Goal: Transaction & Acquisition: Purchase product/service

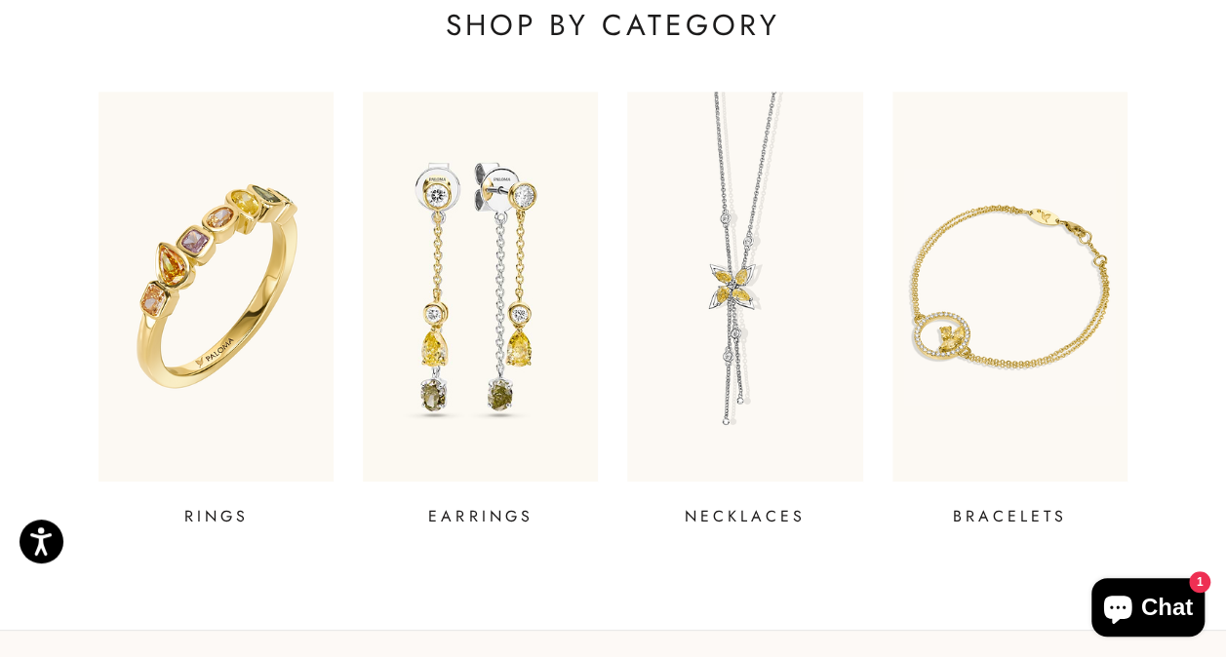
scroll to position [661, 0]
click at [705, 268] on img at bounding box center [745, 287] width 282 height 468
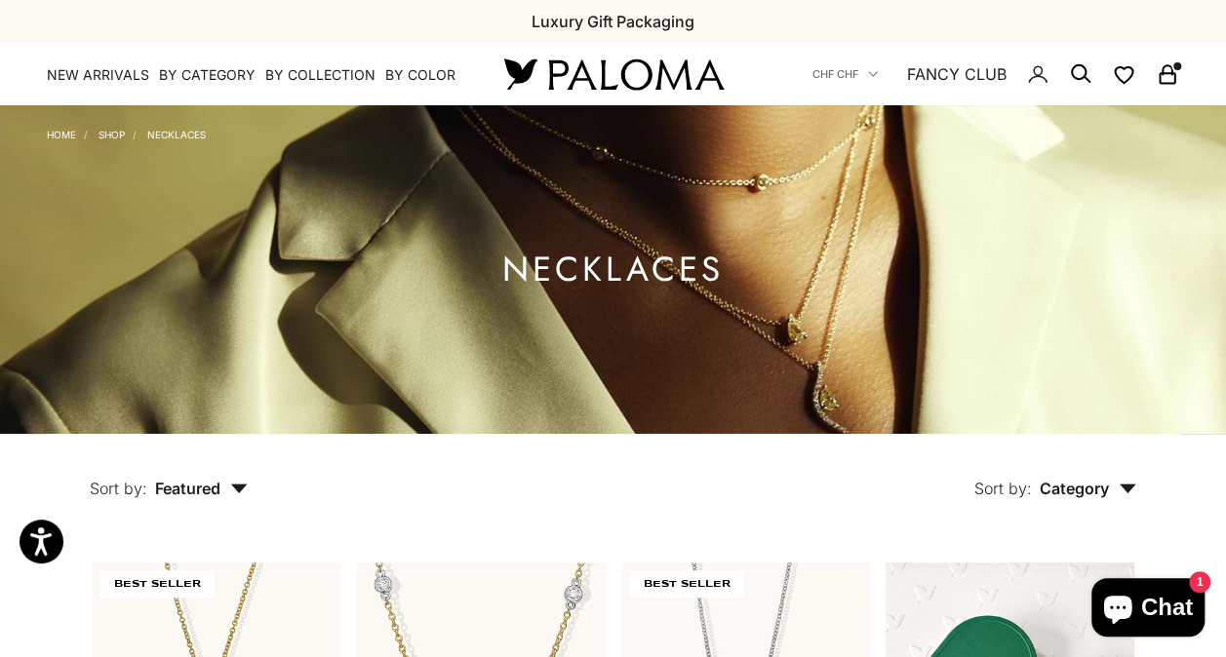
click at [1176, 70] on icon "Secondary navigation" at bounding box center [1167, 73] width 23 height 23
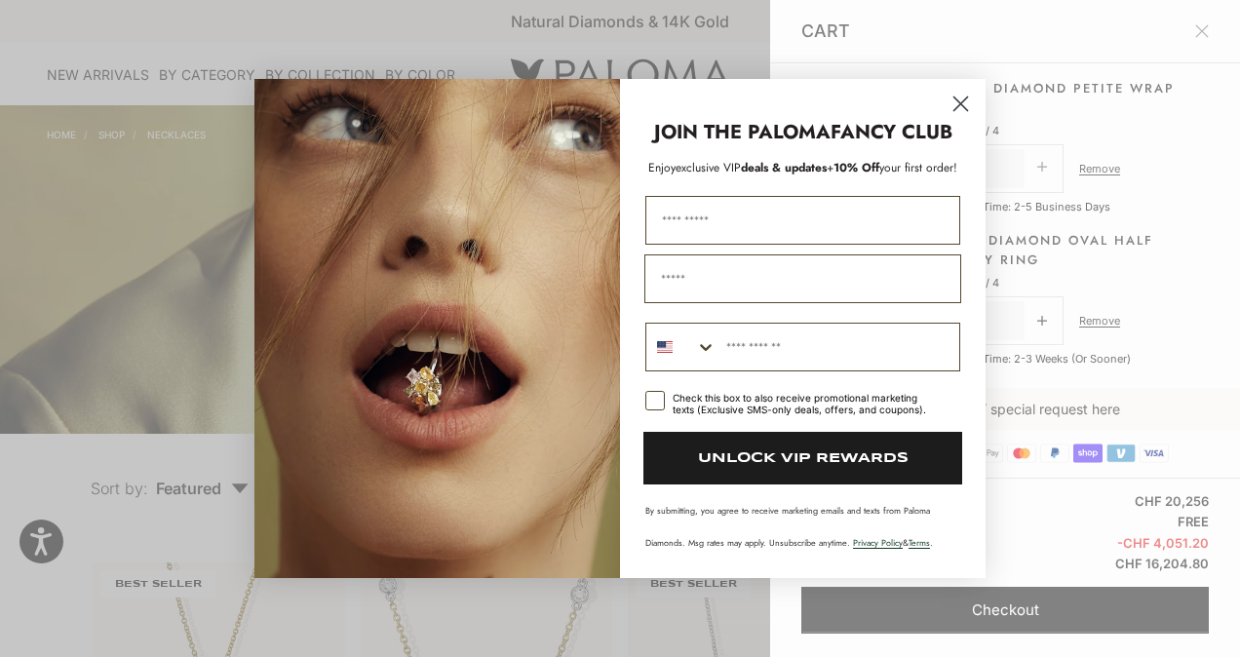
click at [961, 102] on icon "Close dialog" at bounding box center [962, 105] width 14 height 14
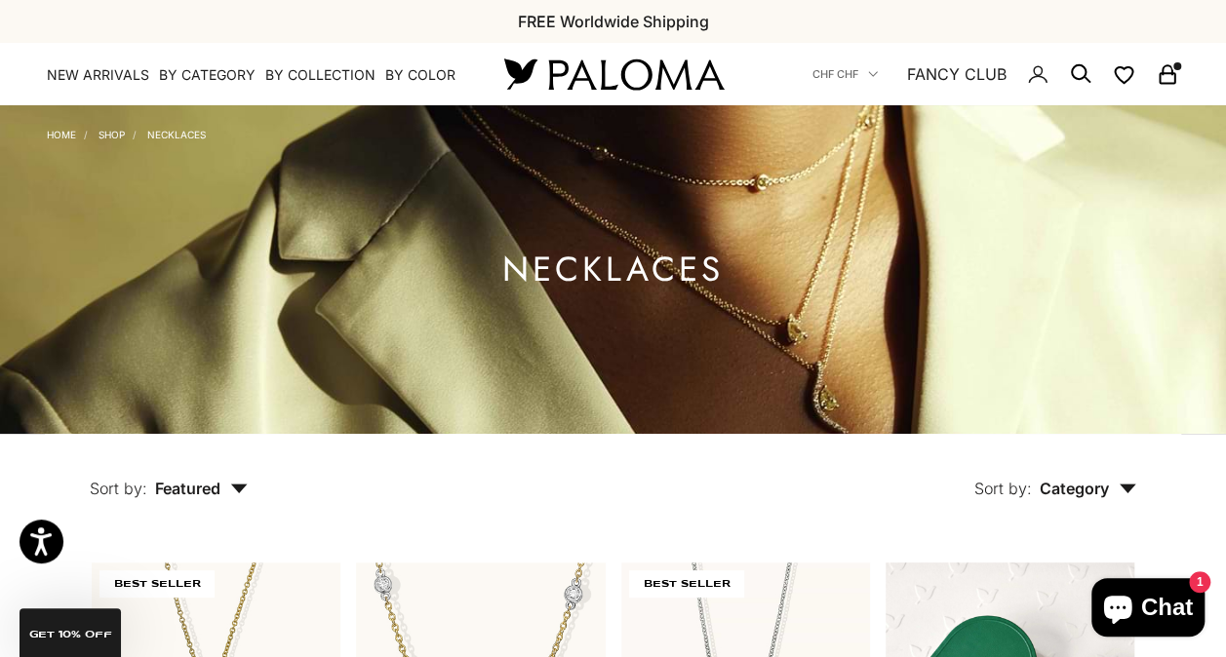
click at [1160, 80] on icon "Secondary navigation" at bounding box center [1167, 73] width 23 height 23
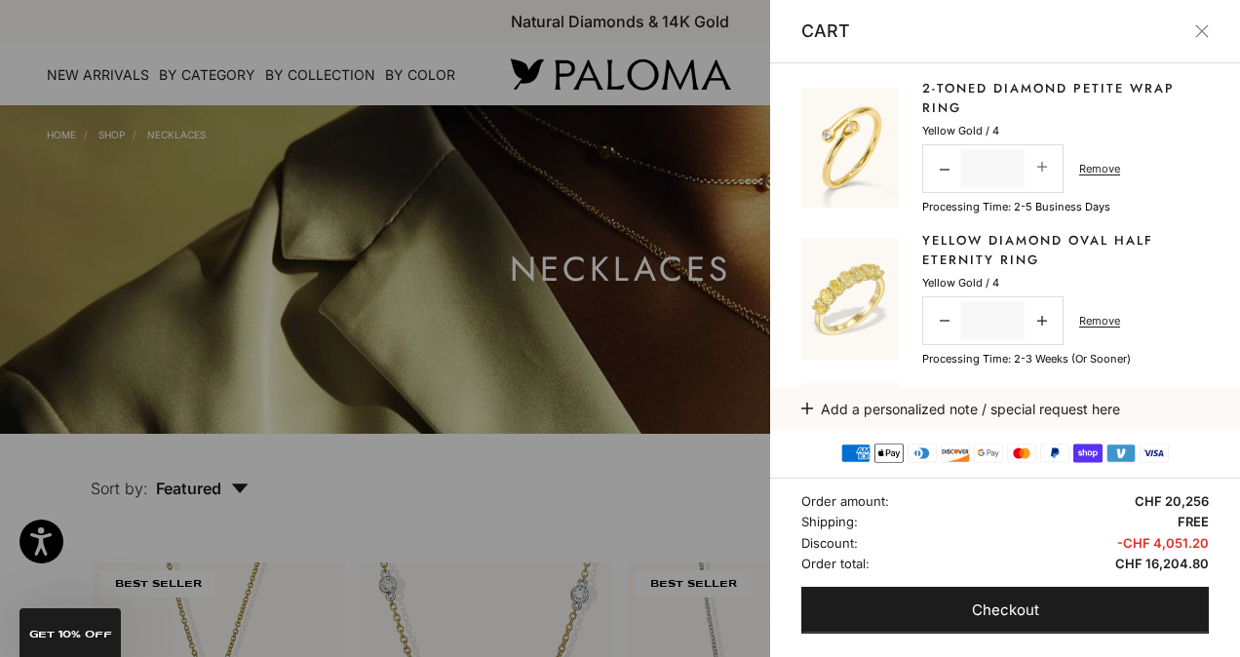
click at [1203, 38] on button "Close" at bounding box center [1202, 31] width 14 height 14
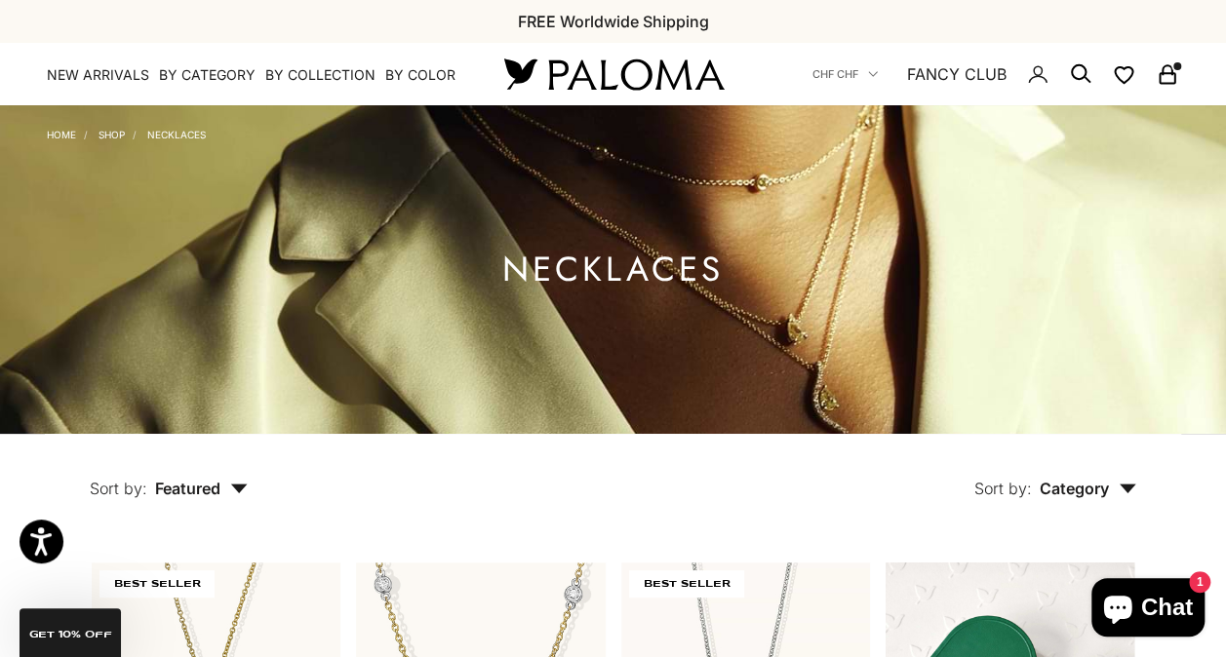
click at [1082, 83] on icon "Secondary navigation" at bounding box center [1080, 73] width 23 height 23
click at [206, 72] on summary "By Category" at bounding box center [207, 75] width 97 height 20
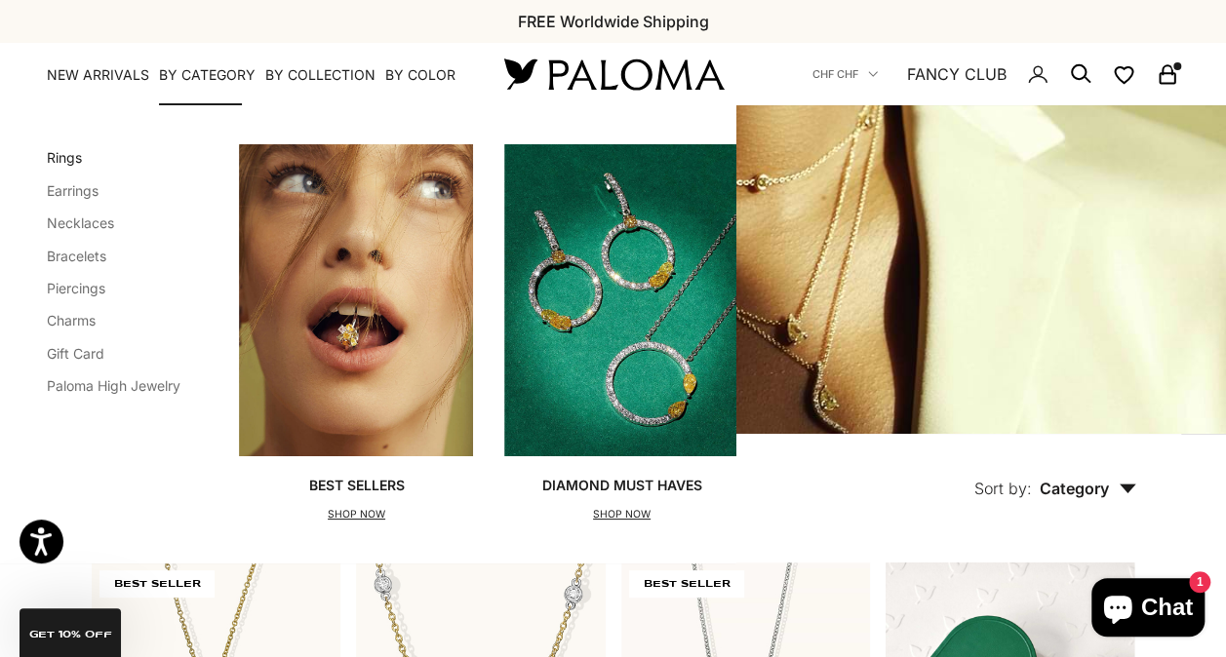
click at [65, 162] on link "Rings" at bounding box center [64, 157] width 35 height 17
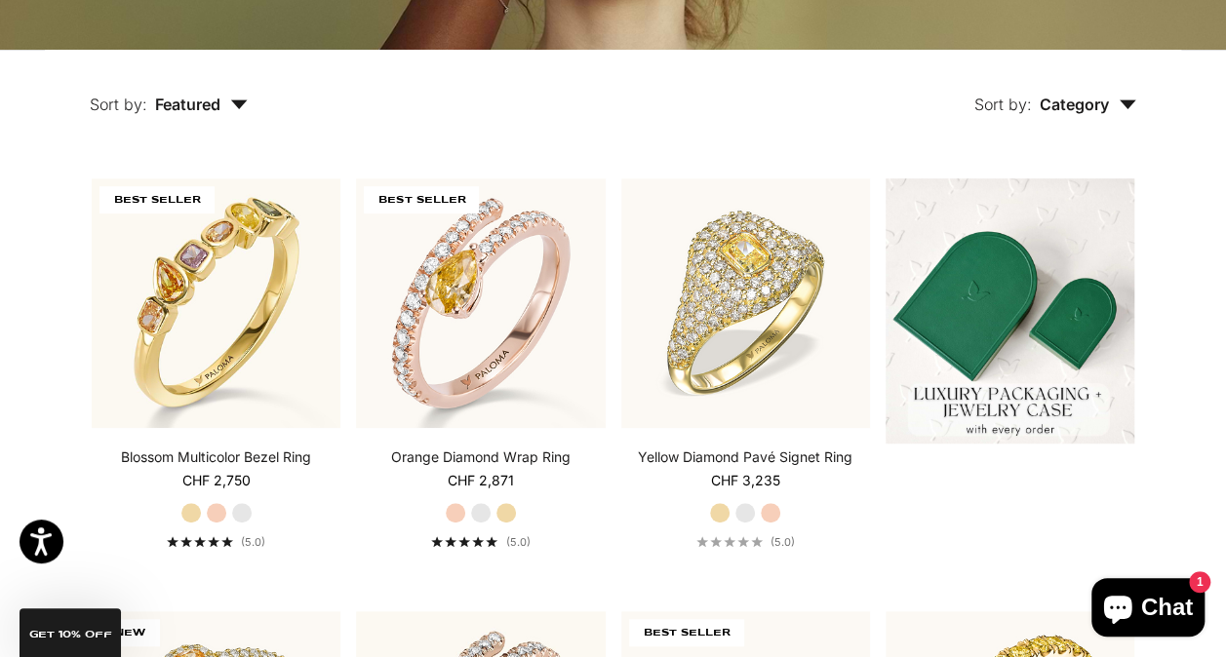
scroll to position [390, 0]
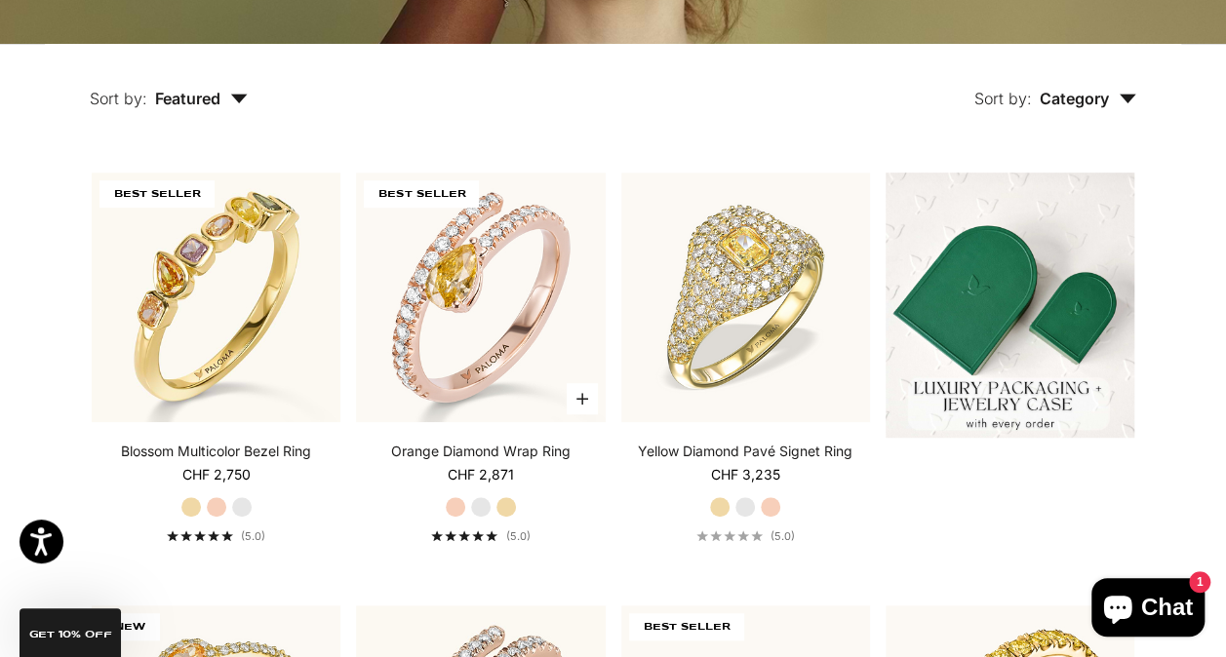
click at [513, 505] on label "Yellow Gold" at bounding box center [505, 506] width 21 height 21
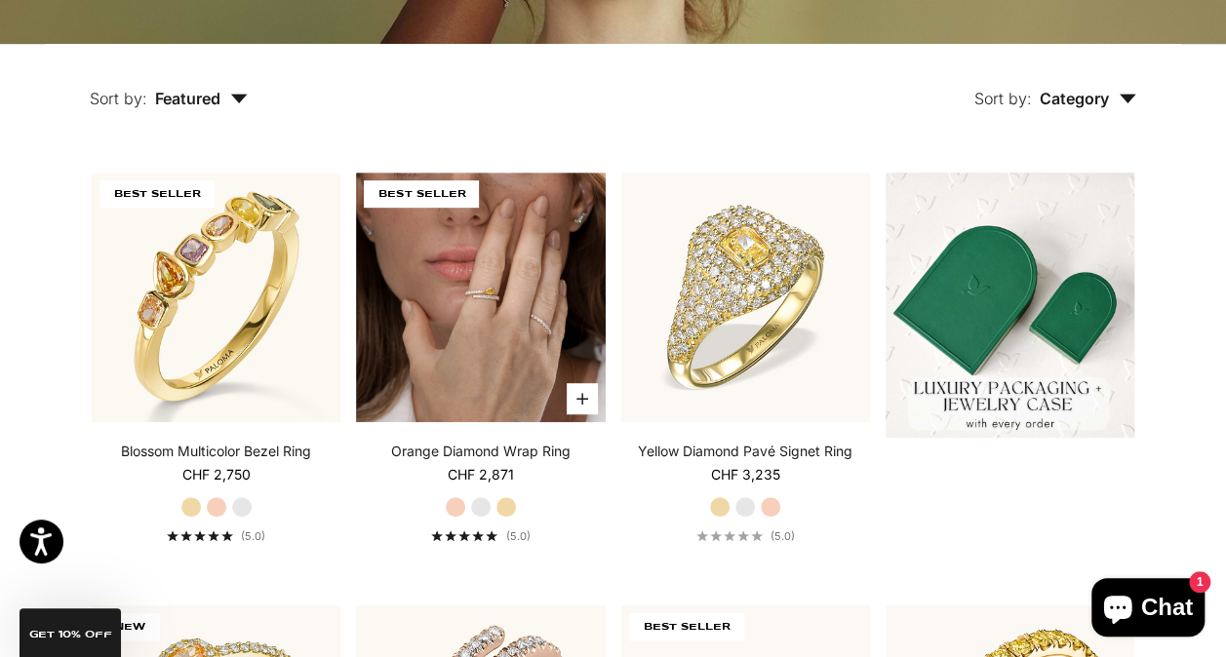
click at [588, 397] on button "Choose options" at bounding box center [582, 398] width 31 height 31
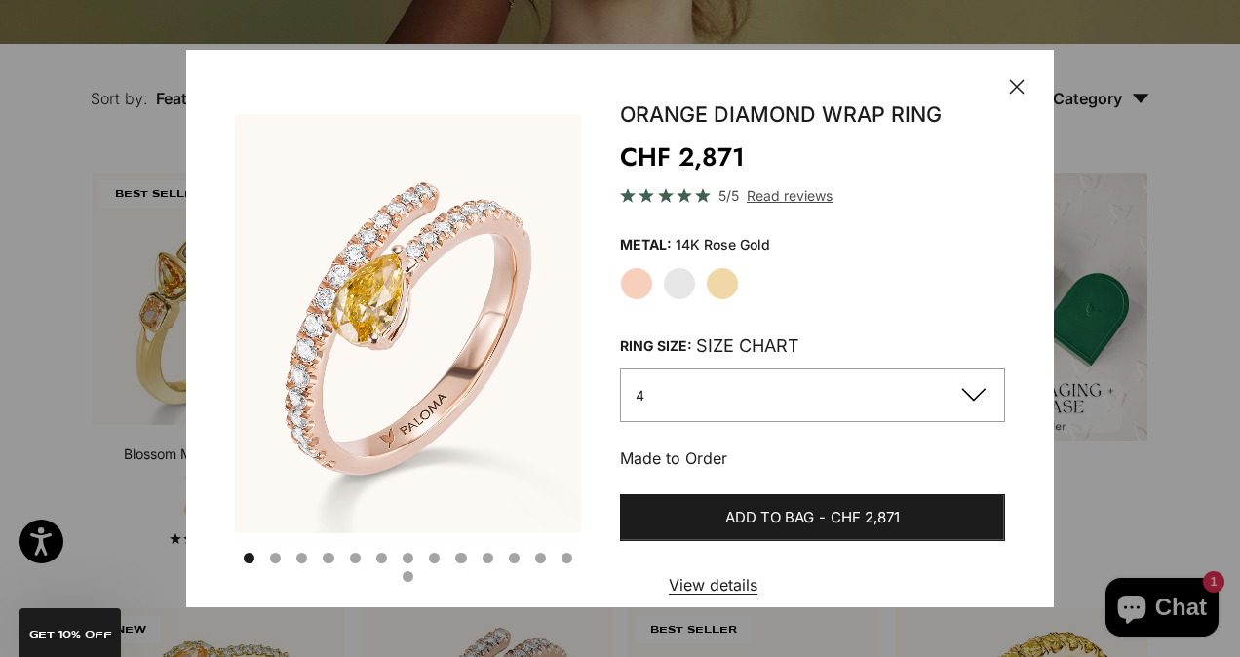
click at [716, 283] on label "Yellow Gold" at bounding box center [722, 283] width 33 height 33
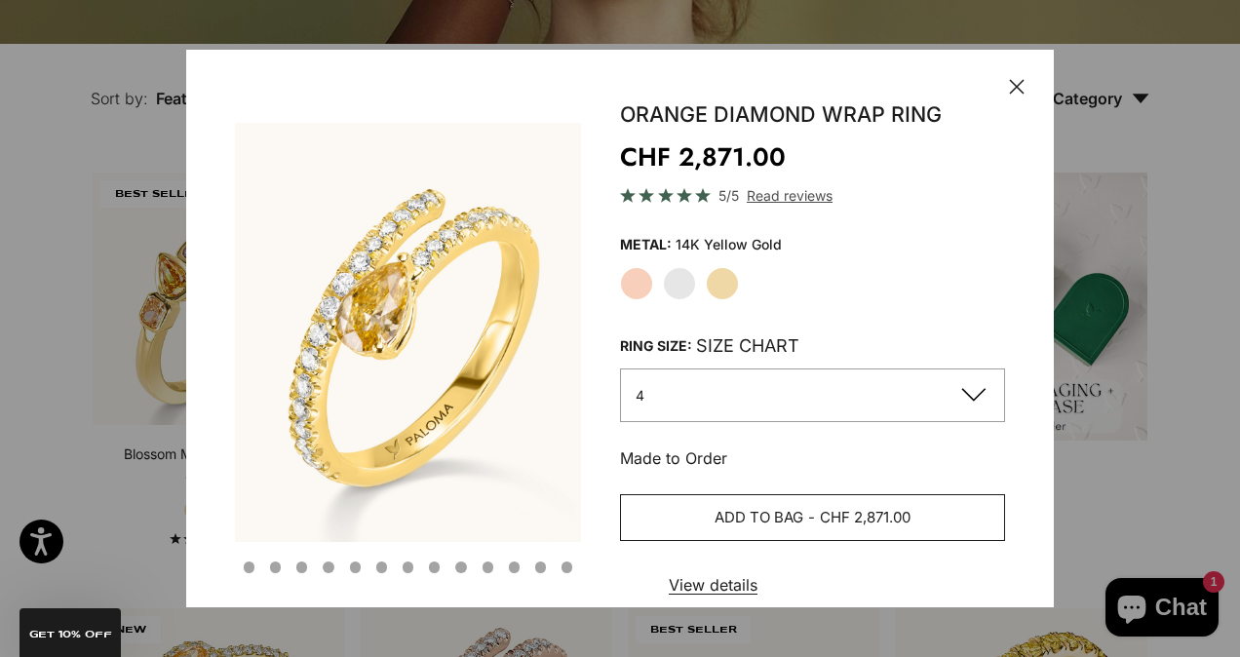
click at [715, 525] on span "Add to bag" at bounding box center [759, 518] width 89 height 24
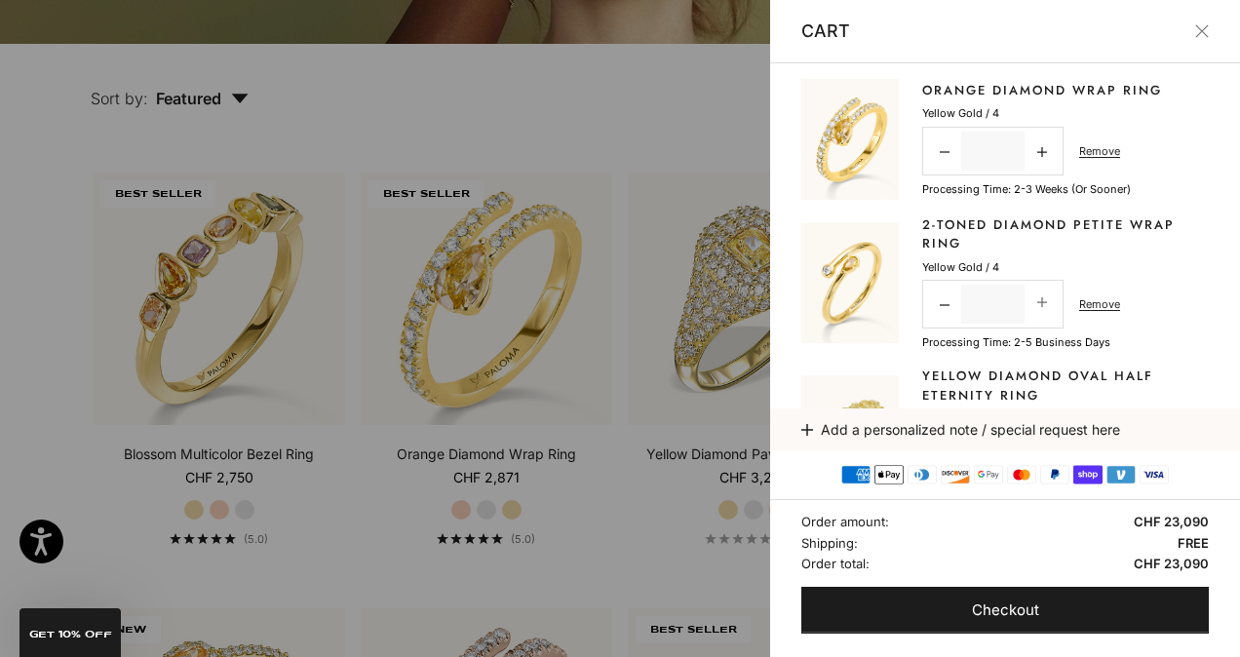
click at [1209, 31] on button "Close" at bounding box center [1202, 31] width 14 height 14
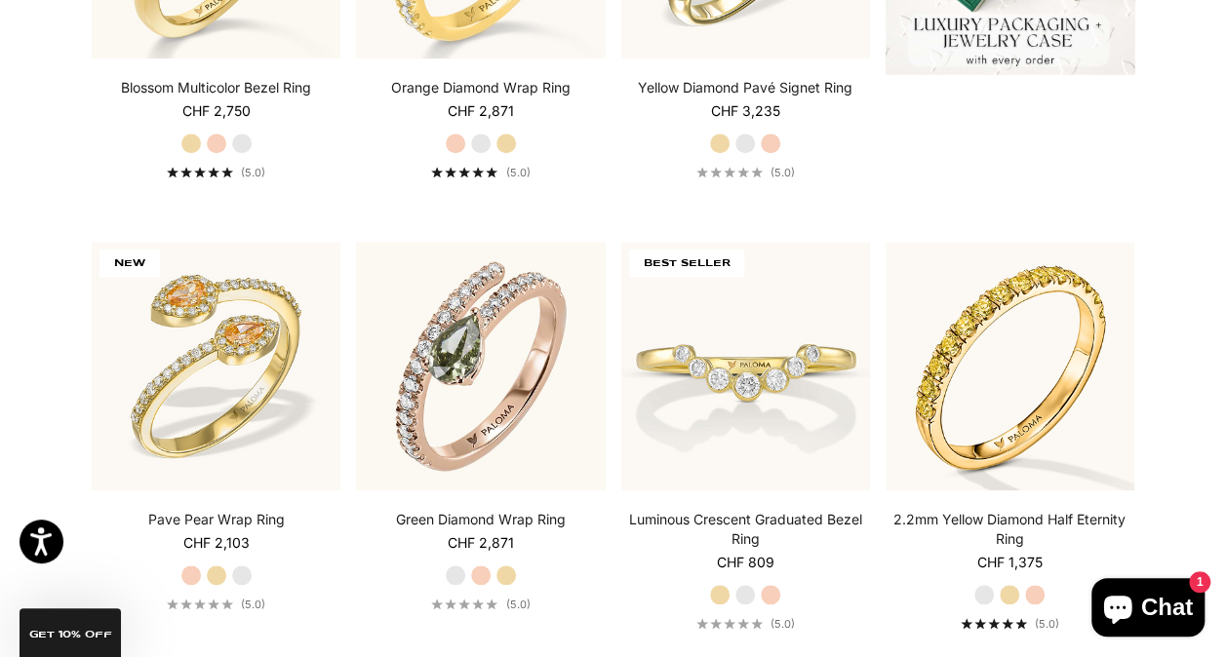
scroll to position [755, 0]
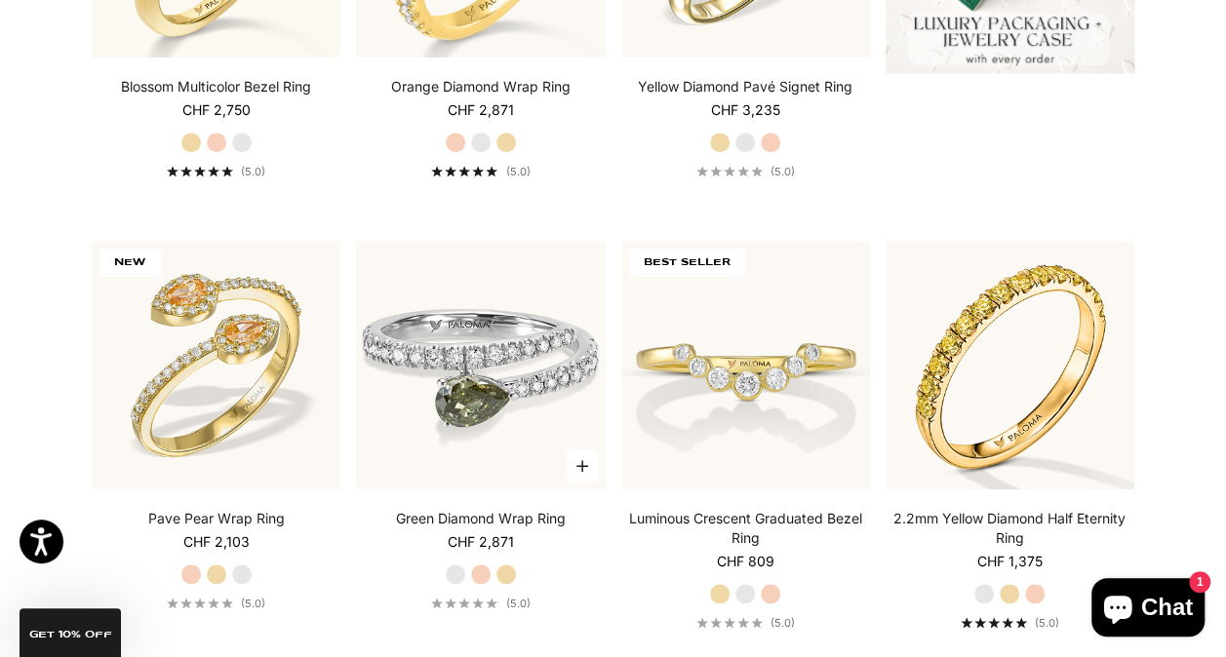
click at [507, 423] on img at bounding box center [480, 365] width 249 height 249
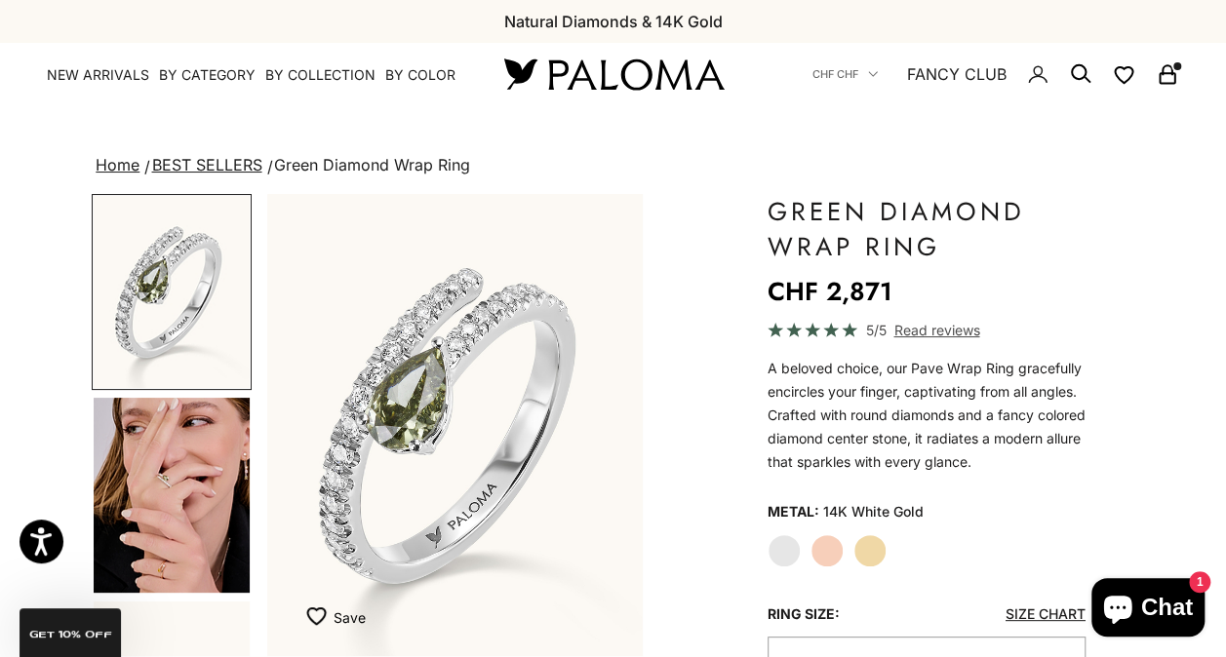
click at [191, 501] on img "Go to item 4" at bounding box center [172, 495] width 156 height 195
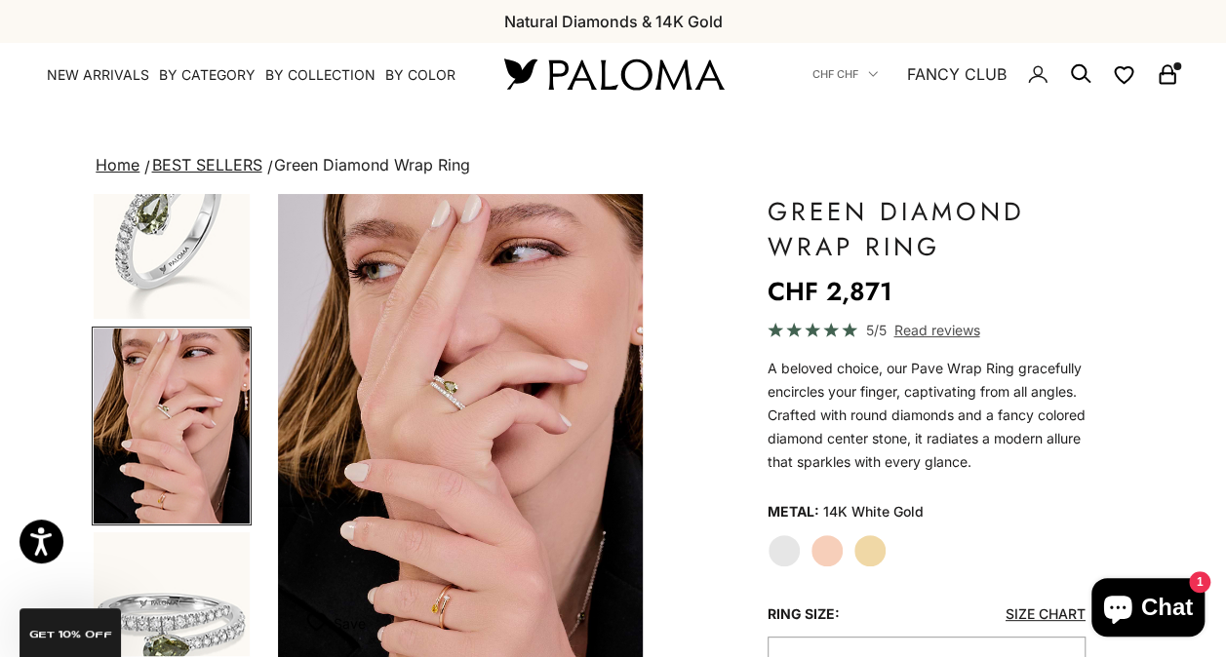
scroll to position [0, 398]
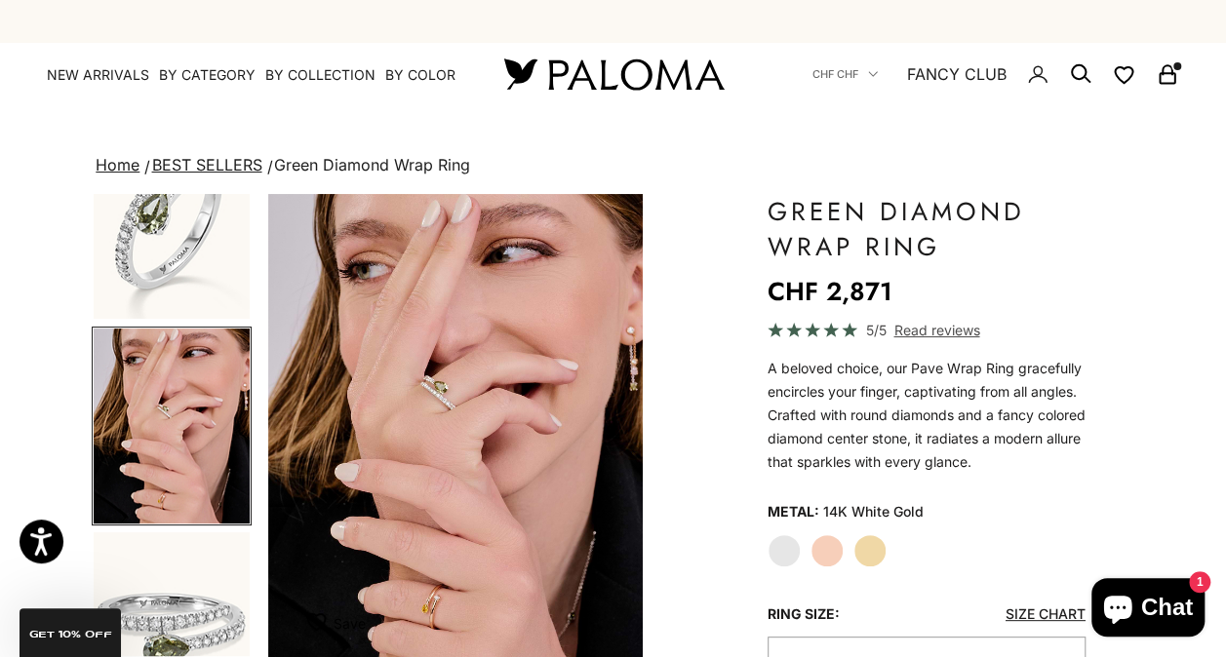
click at [625, 66] on img at bounding box center [613, 74] width 234 height 41
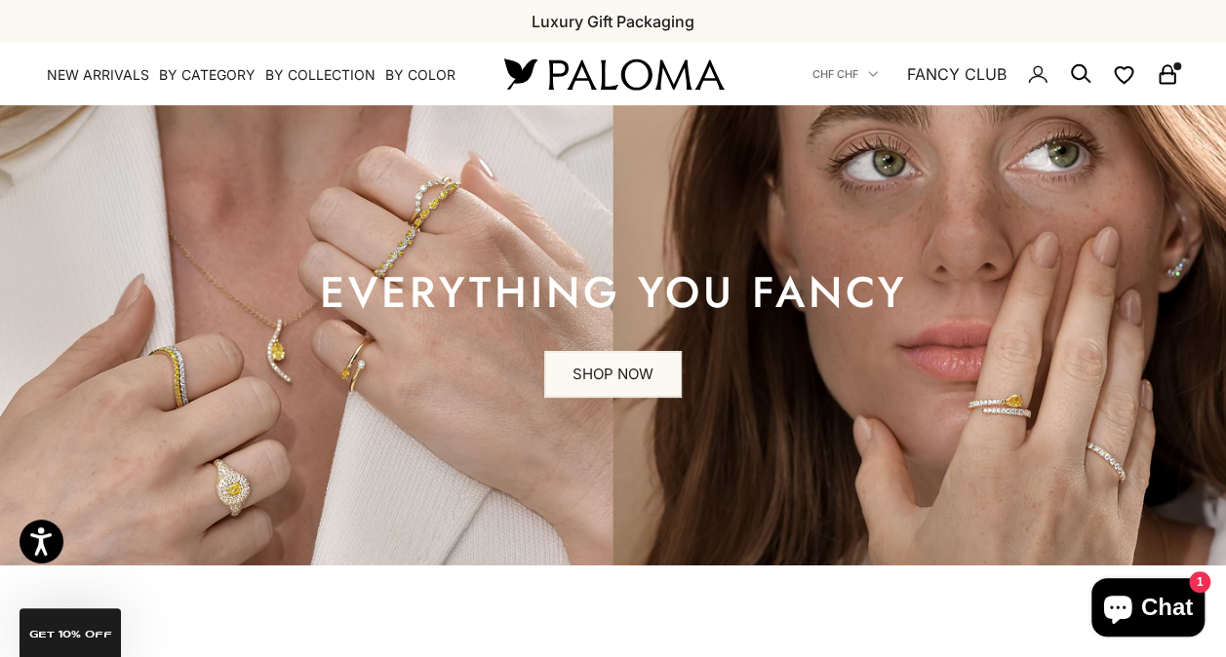
click at [1169, 74] on rect "Secondary navigation" at bounding box center [1166, 79] width 15 height 10
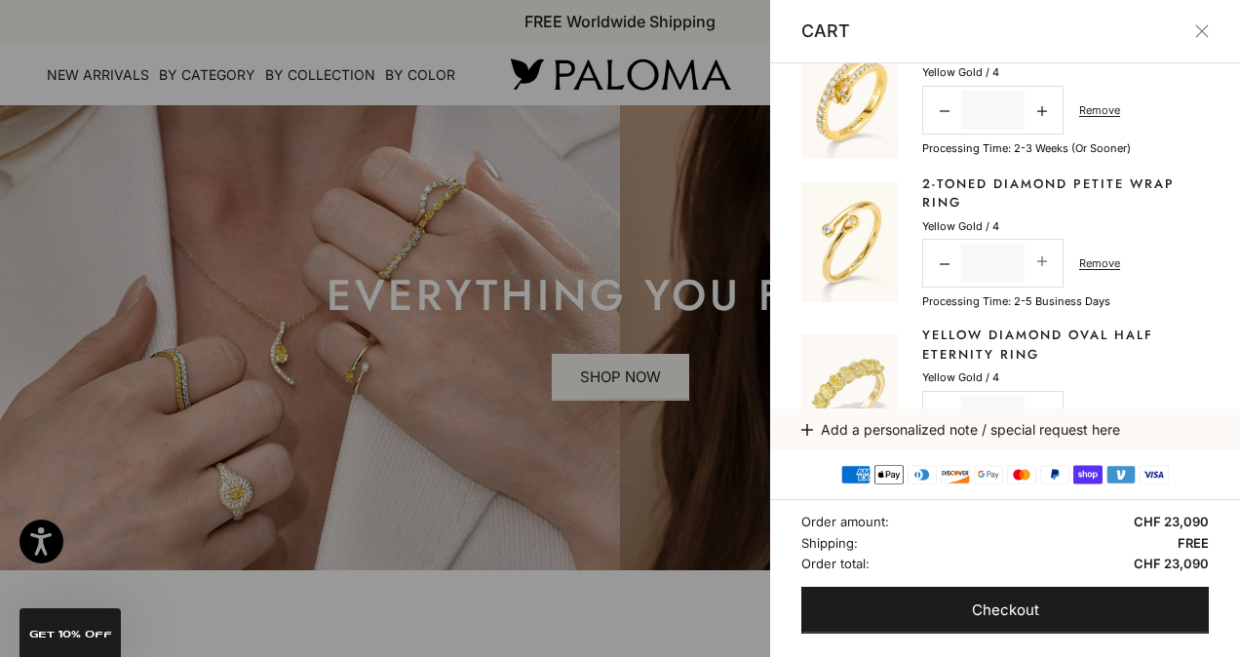
scroll to position [39, 0]
click at [1104, 267] on link "Remove" at bounding box center [1099, 265] width 41 height 18
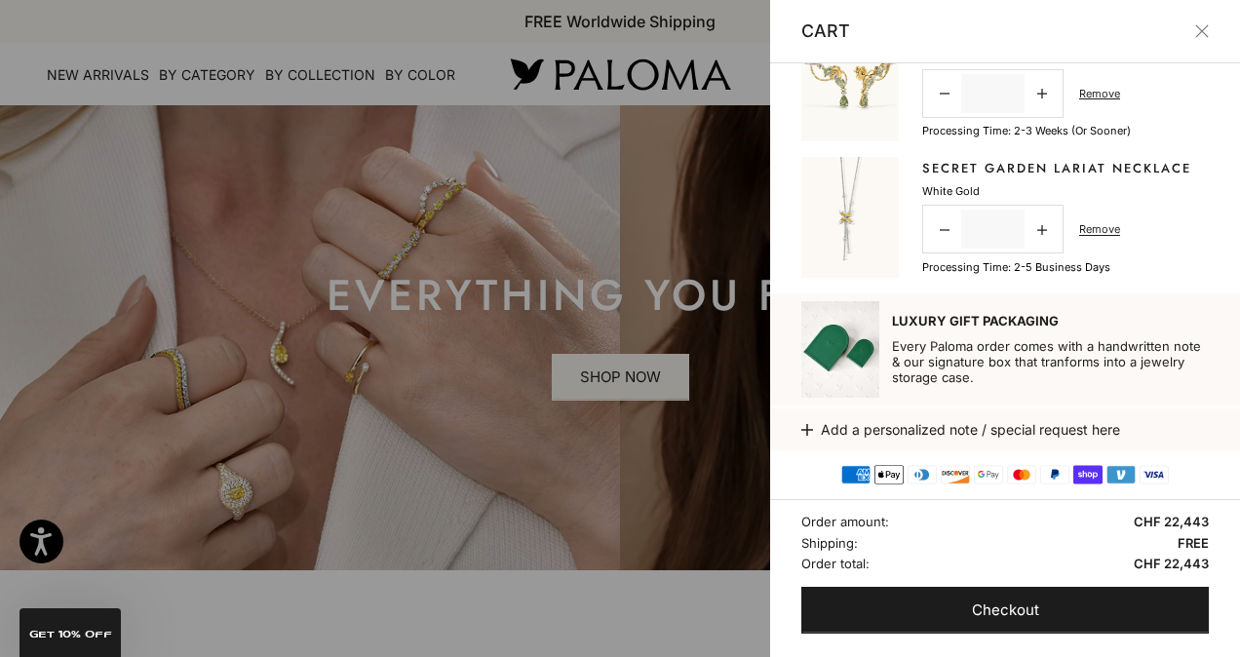
scroll to position [710, 0]
